Goal: Task Accomplishment & Management: Use online tool/utility

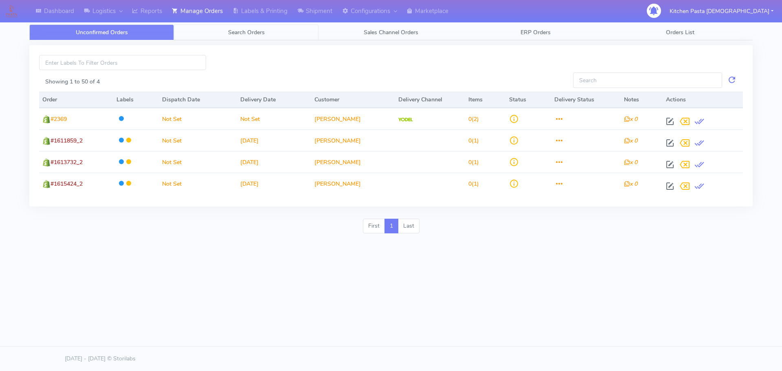
click at [241, 35] on span "Search Orders" at bounding box center [246, 33] width 37 height 8
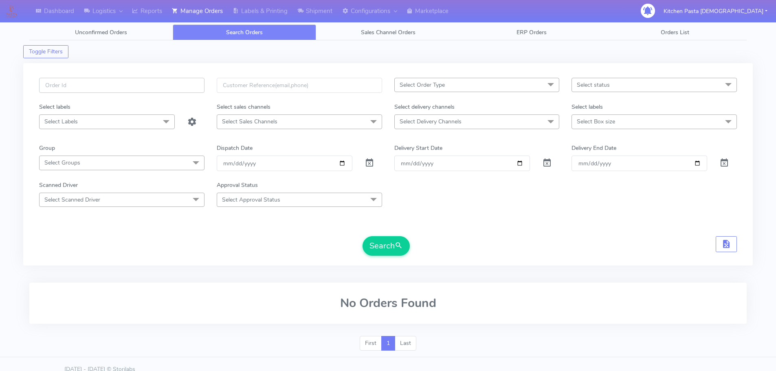
click at [156, 88] on input "text" at bounding box center [121, 85] width 165 height 15
click at [157, 19] on link "Reports" at bounding box center [147, 11] width 40 height 22
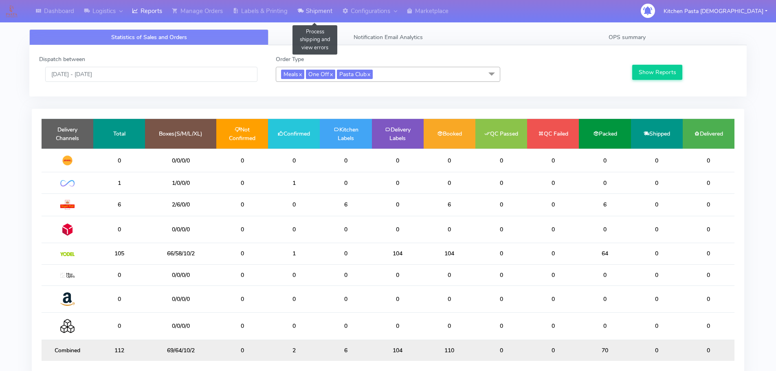
click at [316, 17] on link "Shipment" at bounding box center [314, 11] width 45 height 22
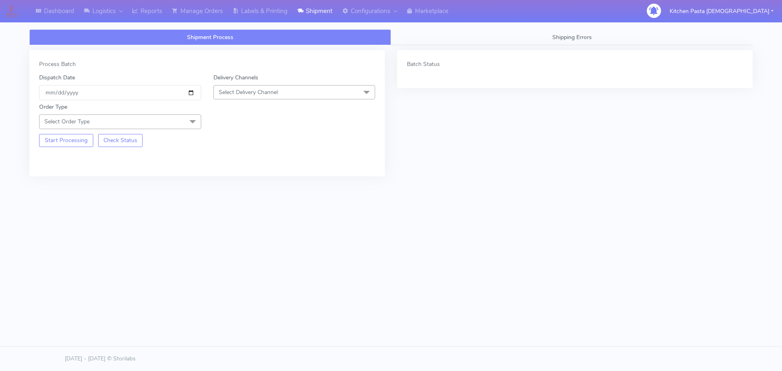
click at [261, 87] on span "Select Delivery Channel" at bounding box center [294, 92] width 162 height 14
click at [242, 182] on div "Yodel" at bounding box center [294, 184] width 153 height 9
click at [182, 125] on span "Select Order Type" at bounding box center [120, 121] width 162 height 14
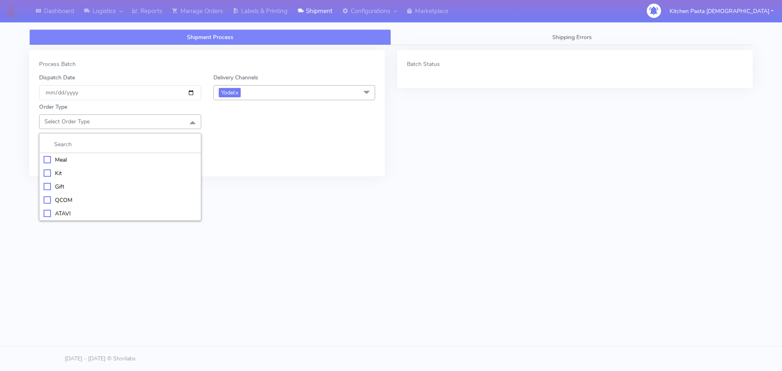
click at [147, 152] on li at bounding box center [119, 144] width 161 height 17
click at [140, 162] on div "Meal" at bounding box center [120, 160] width 153 height 9
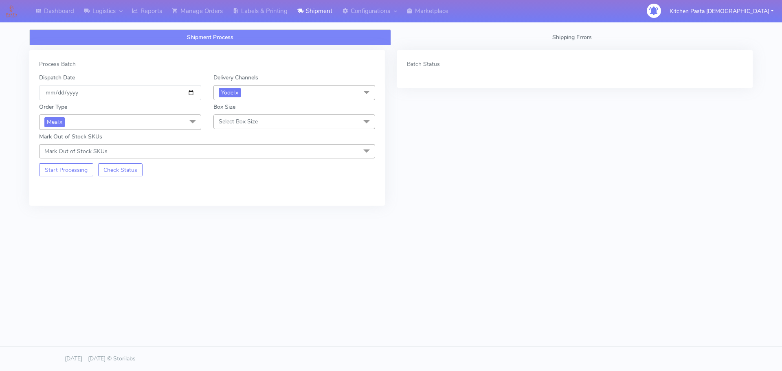
click at [239, 126] on span "Select Box Size" at bounding box center [294, 121] width 162 height 14
click at [239, 188] on div "Medium" at bounding box center [294, 186] width 153 height 9
click at [89, 174] on button "Start Processing" at bounding box center [66, 169] width 54 height 13
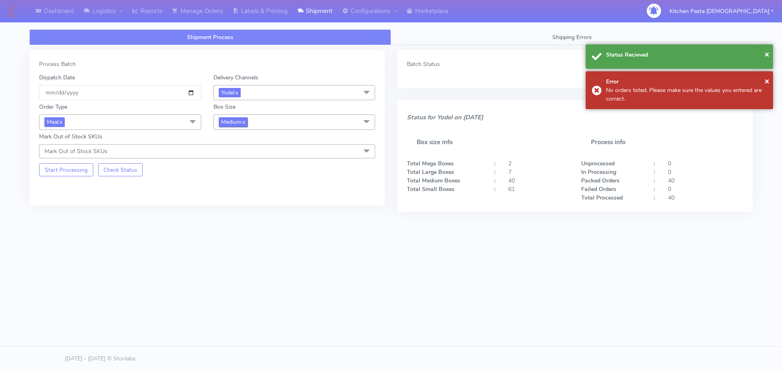
click at [237, 124] on span "Medium x" at bounding box center [233, 121] width 29 height 9
click at [249, 159] on div "Small" at bounding box center [294, 160] width 153 height 9
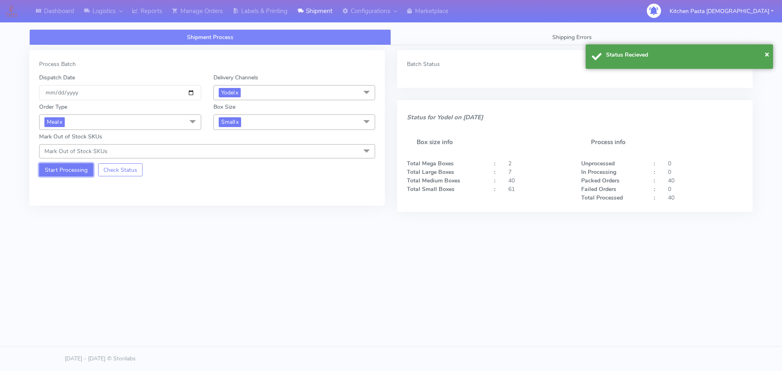
click at [91, 167] on button "Start Processing" at bounding box center [66, 169] width 54 height 13
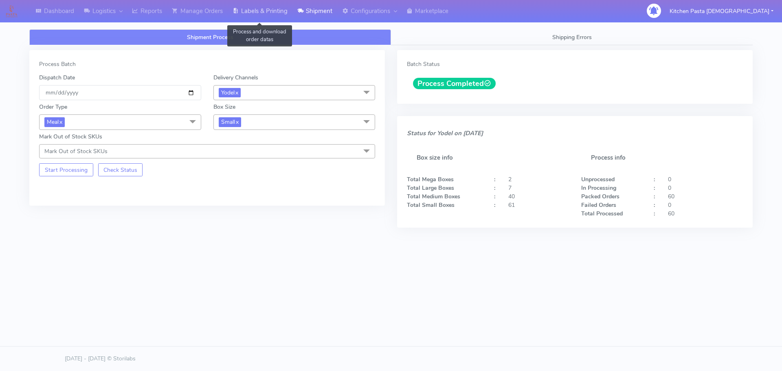
click at [290, 13] on link "Labels & Printing" at bounding box center [260, 11] width 65 height 22
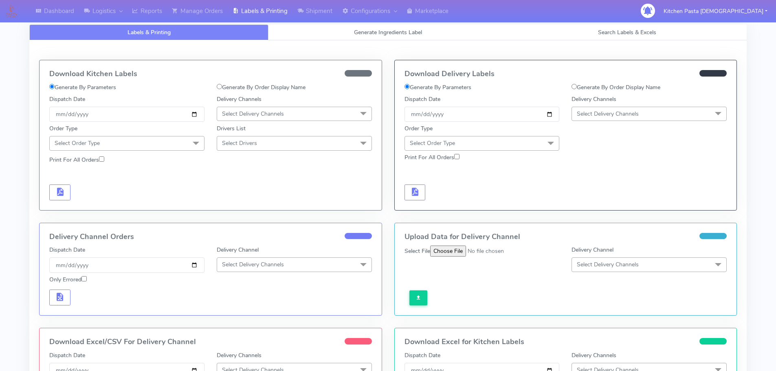
drag, startPoint x: 597, startPoint y: 101, endPoint x: 599, endPoint y: 106, distance: 5.3
click at [597, 101] on label "Delivery Channels" at bounding box center [593, 99] width 45 height 9
click at [603, 109] on span "Select Delivery Channels" at bounding box center [648, 114] width 155 height 14
click at [600, 207] on div "Yodel" at bounding box center [649, 205] width 146 height 9
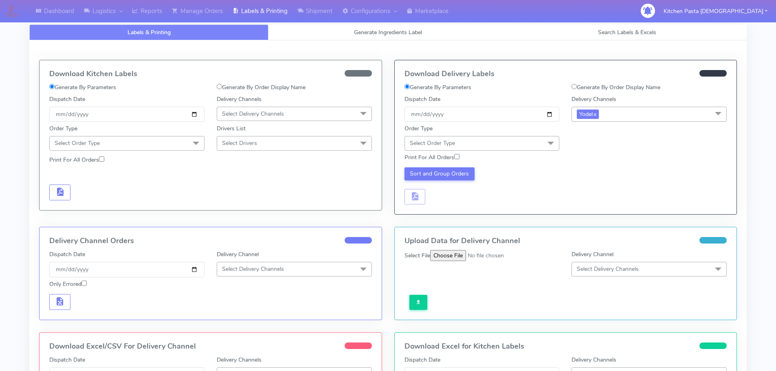
click at [538, 137] on span "Select Order Type" at bounding box center [481, 143] width 155 height 14
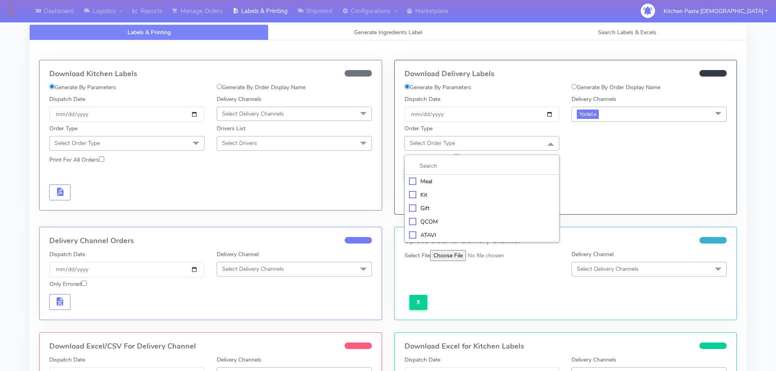
click at [489, 178] on div "Meal" at bounding box center [482, 181] width 146 height 9
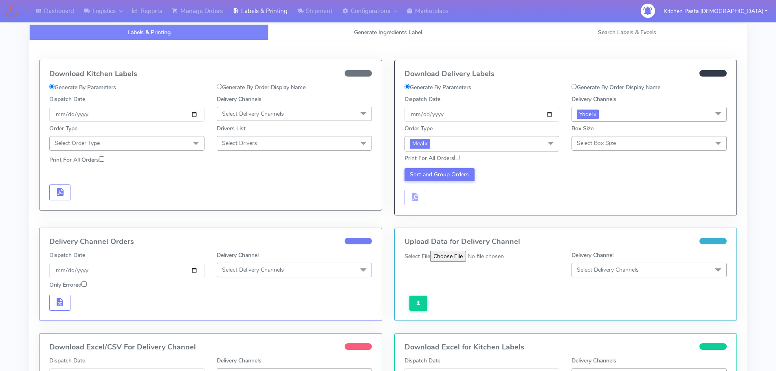
click at [584, 141] on span "Select Box Size" at bounding box center [596, 143] width 39 height 8
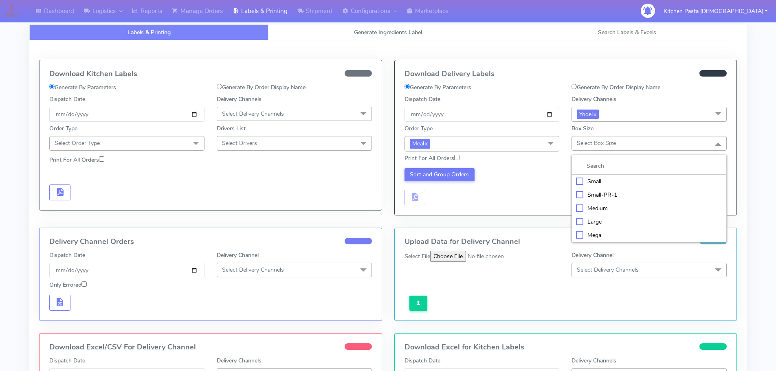
click at [605, 173] on li at bounding box center [649, 166] width 154 height 17
click at [603, 178] on div "Small" at bounding box center [649, 181] width 146 height 9
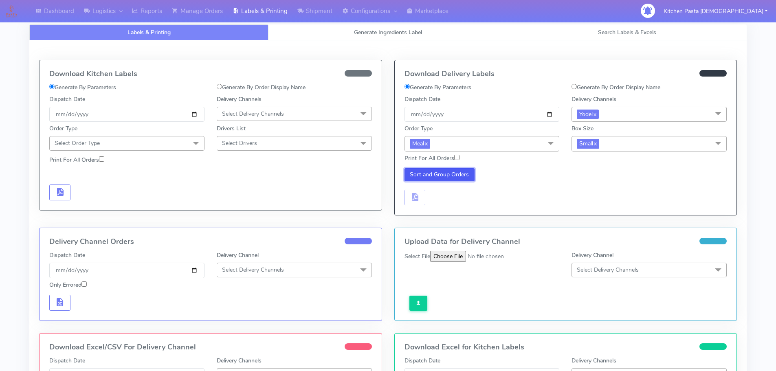
click at [445, 179] on button "Sort and Group Orders" at bounding box center [439, 174] width 70 height 13
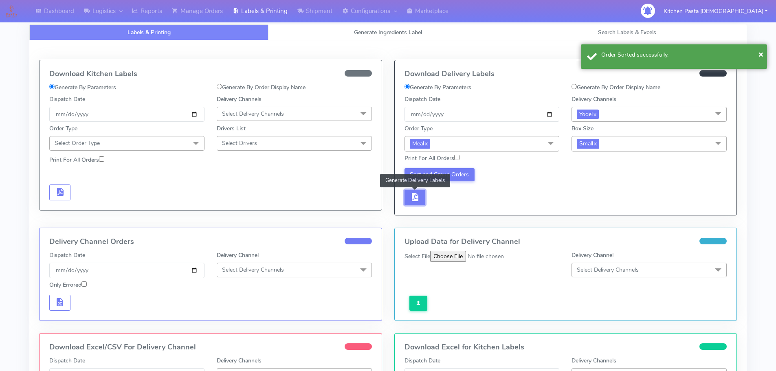
click at [423, 201] on button "button" at bounding box center [414, 198] width 21 height 16
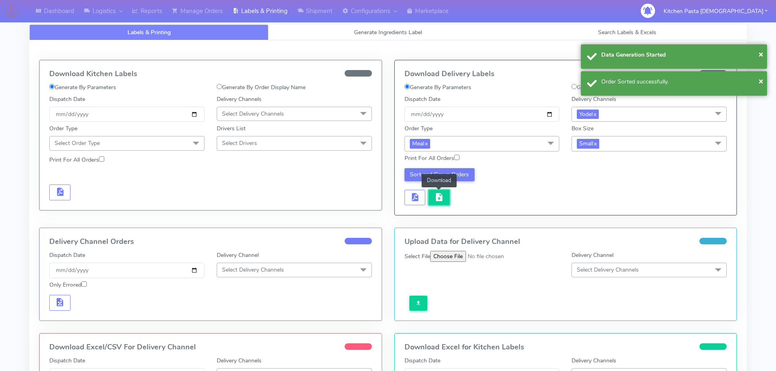
click at [443, 198] on span "button" at bounding box center [439, 199] width 10 height 8
